Goal: Task Accomplishment & Management: Manage account settings

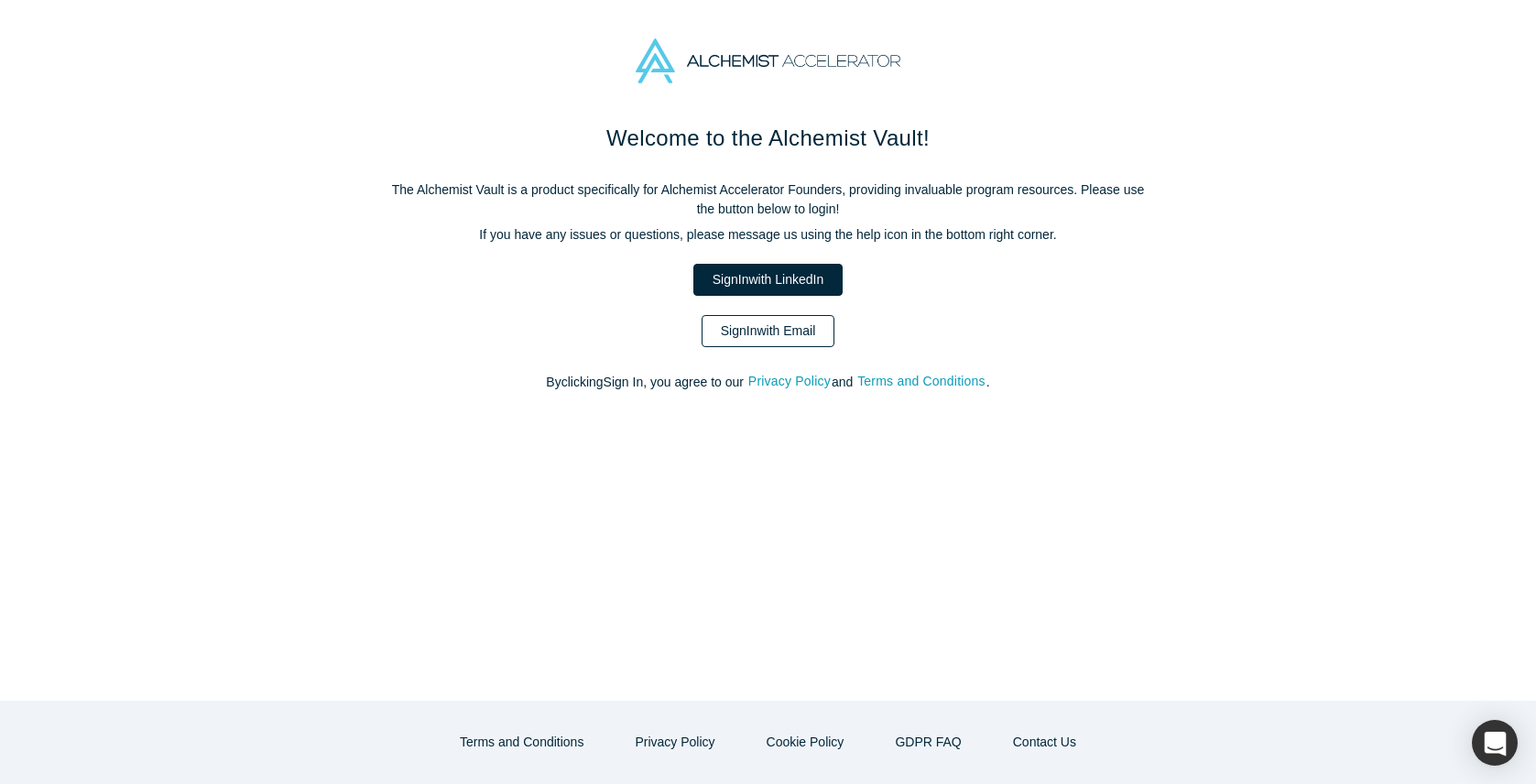
click at [712, 336] on link "Sign In with Email" at bounding box center [768, 331] width 133 height 32
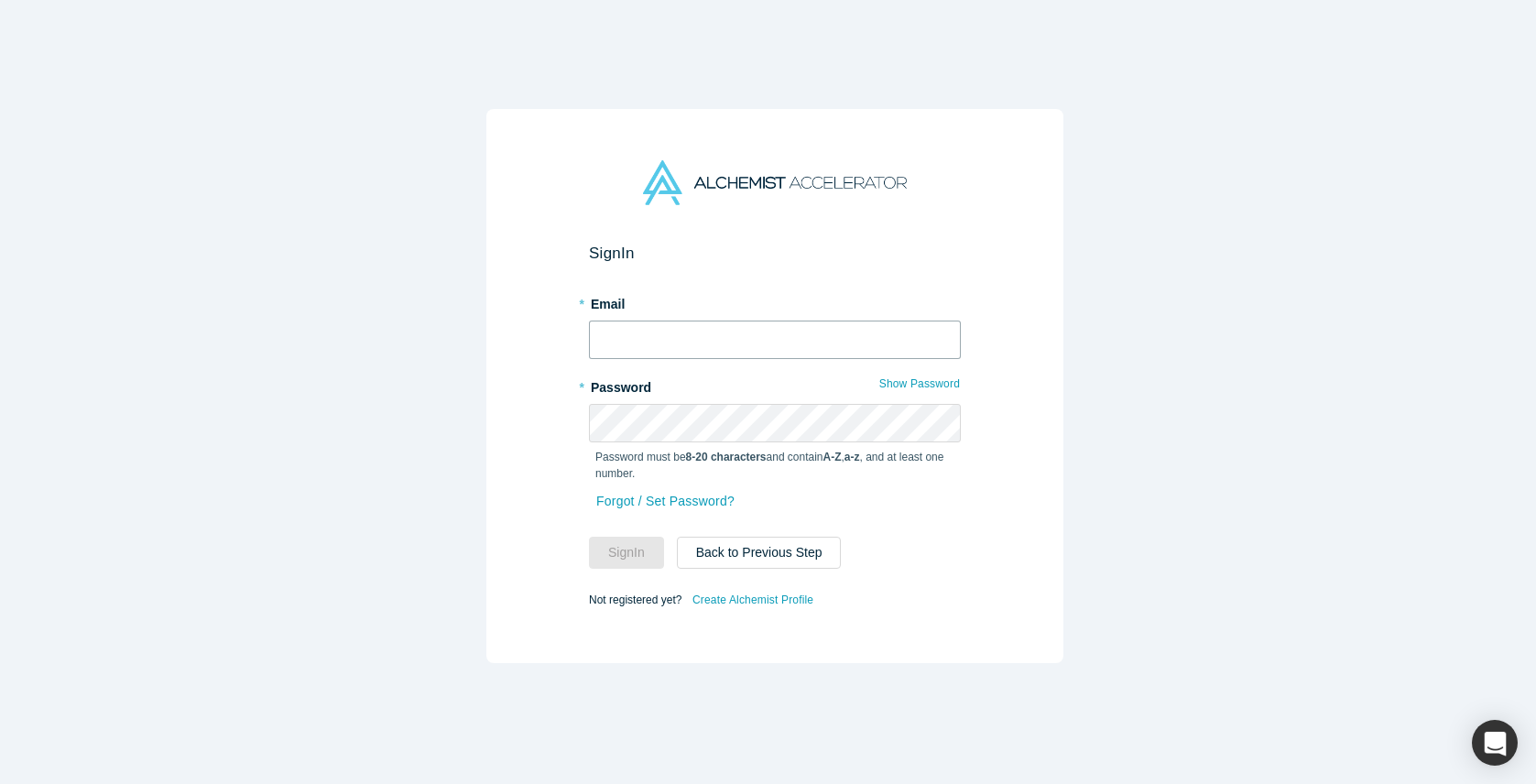
type input "[PERSON_NAME][EMAIL_ADDRESS][DOMAIN_NAME]"
click at [712, 336] on input "[PERSON_NAME][EMAIL_ADDRESS][DOMAIN_NAME]" at bounding box center [774, 339] width 372 height 38
click at [615, 544] on button "Sign In" at bounding box center [626, 552] width 76 height 32
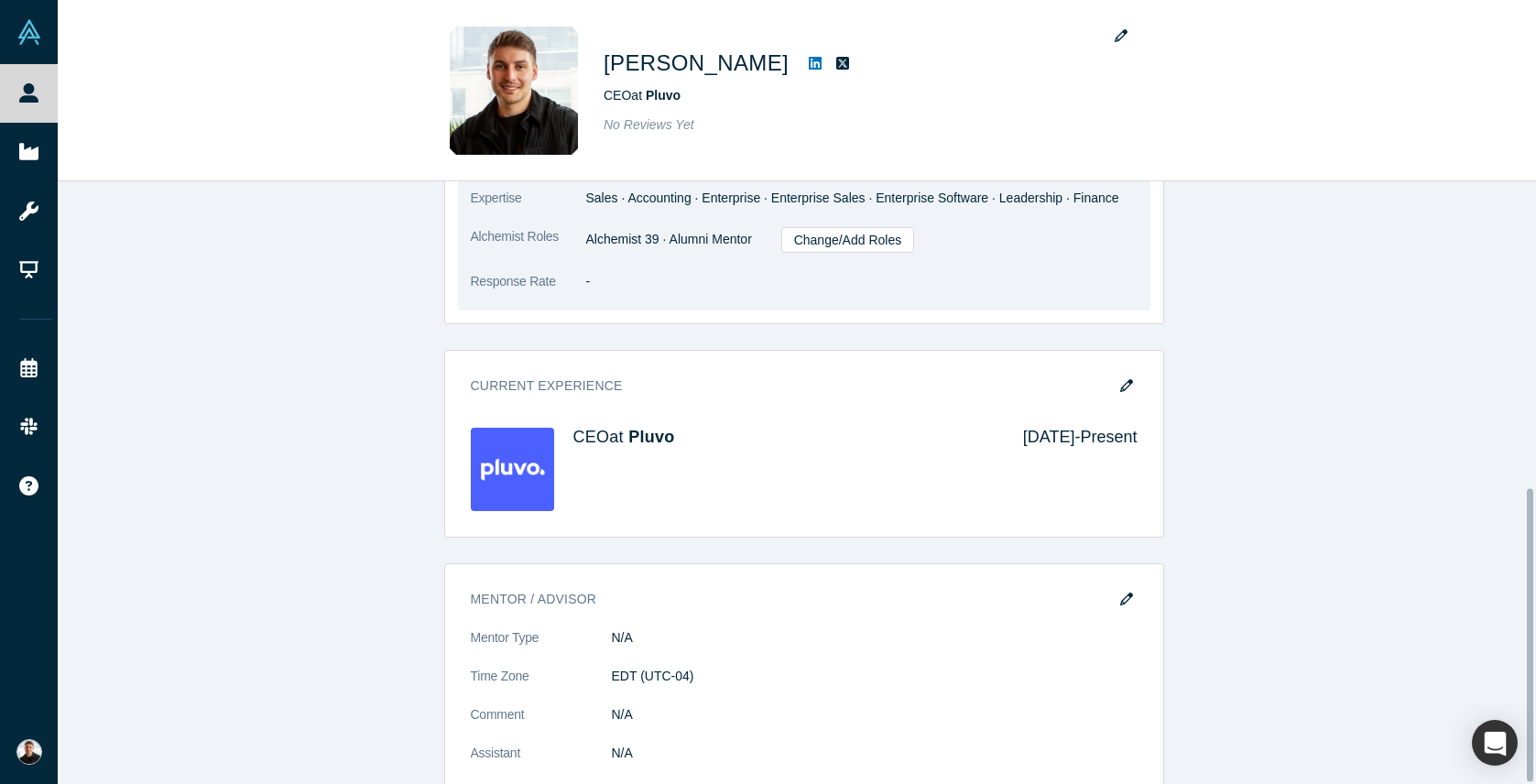
scroll to position [631, 0]
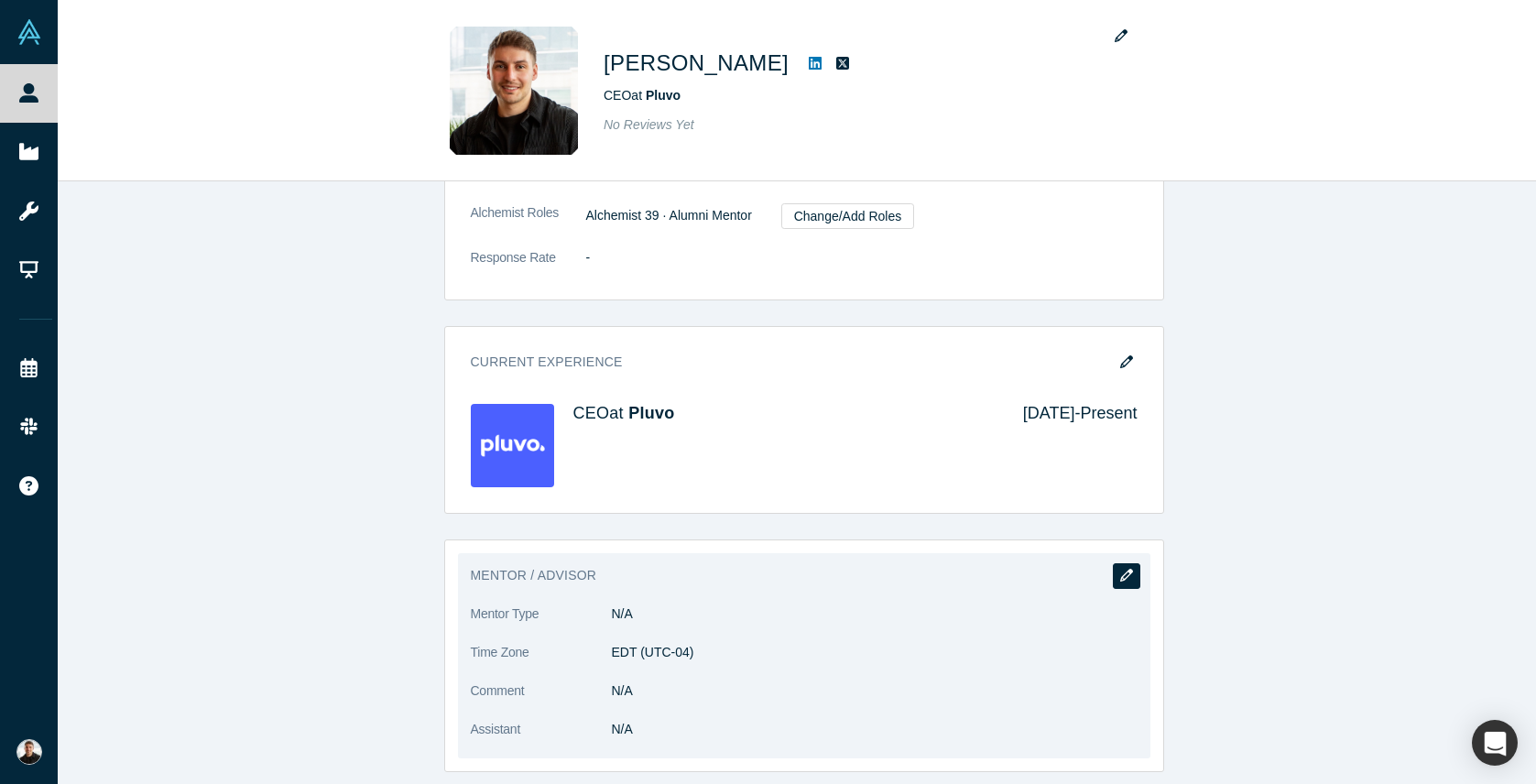
click at [1120, 569] on icon "button" at bounding box center [1127, 575] width 13 height 13
